Goal: Find specific page/section

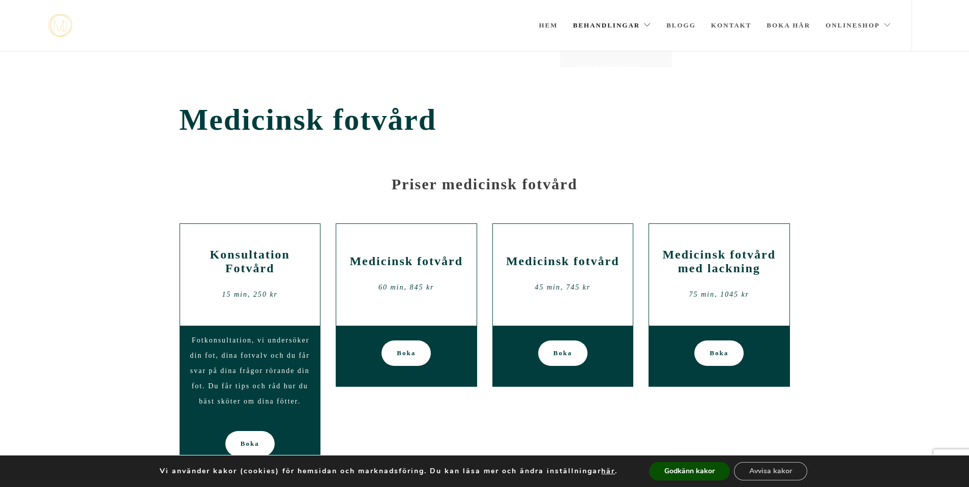
click at [600, 26] on link "Behandlingar" at bounding box center [612, 25] width 78 height 51
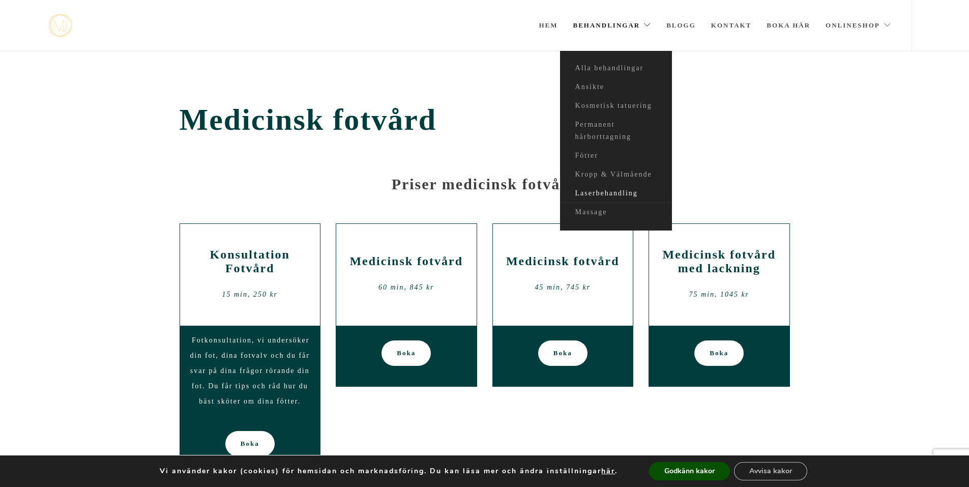
click at [591, 192] on link "Laserbehandling" at bounding box center [616, 193] width 112 height 19
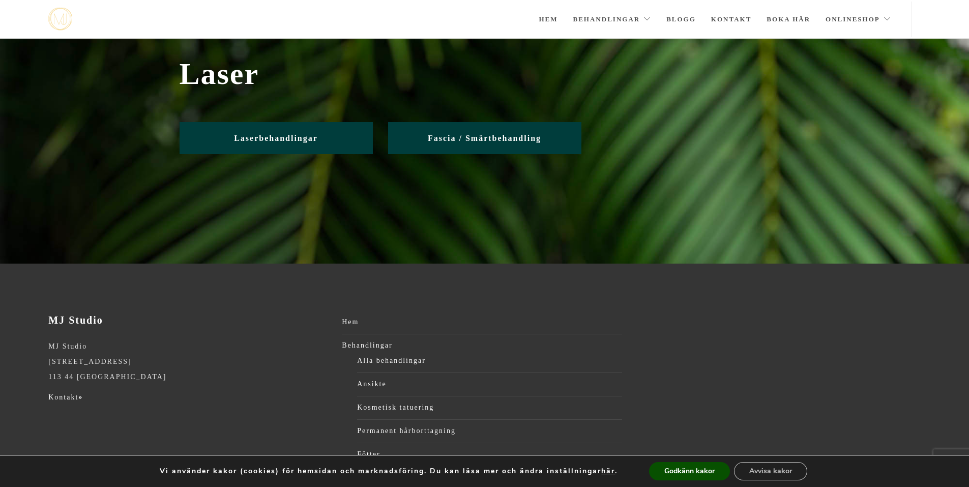
scroll to position [23, 0]
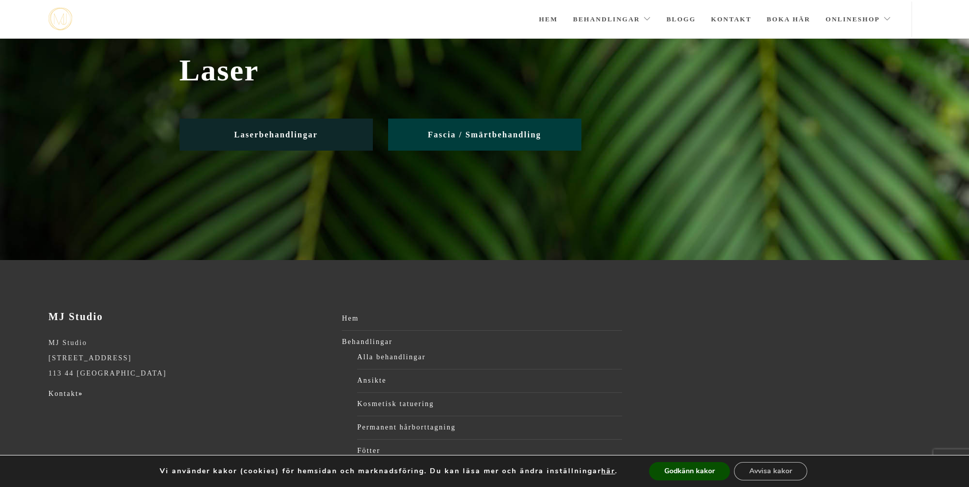
click at [279, 135] on span "Laserbehandlingar" at bounding box center [276, 134] width 84 height 9
